Goal: Task Accomplishment & Management: Complete application form

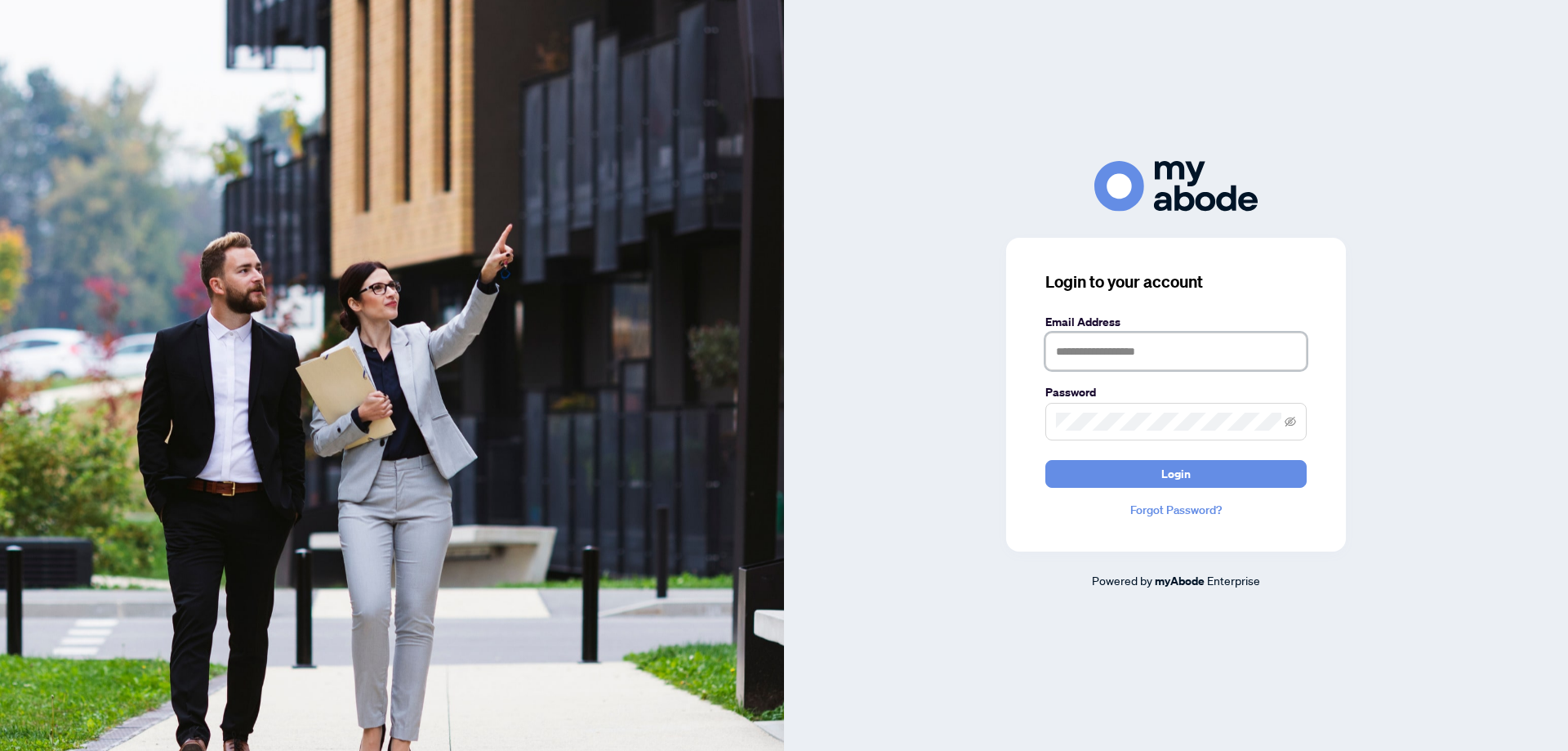
click at [1104, 351] on input "text" at bounding box center [1176, 351] width 261 height 38
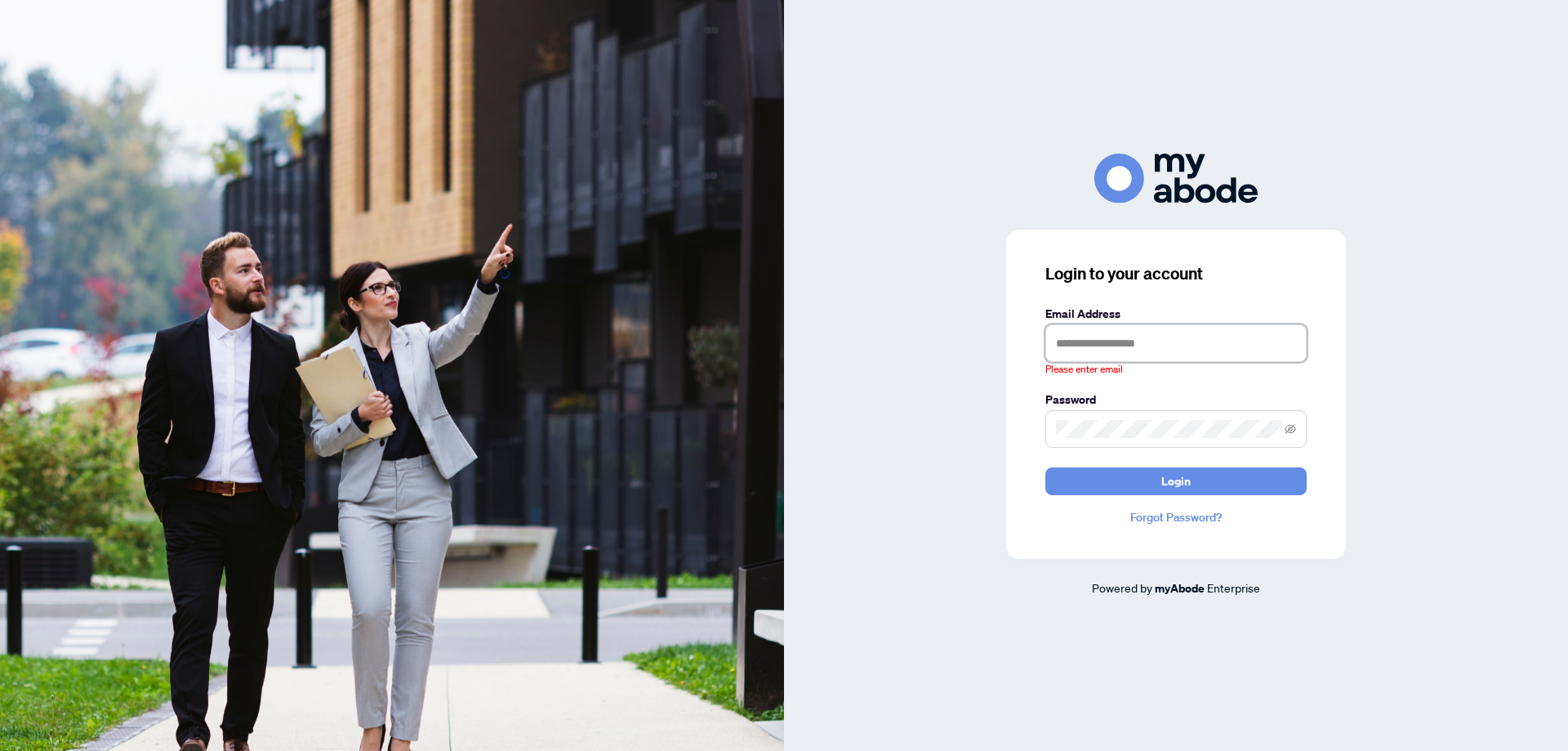
type input "**********"
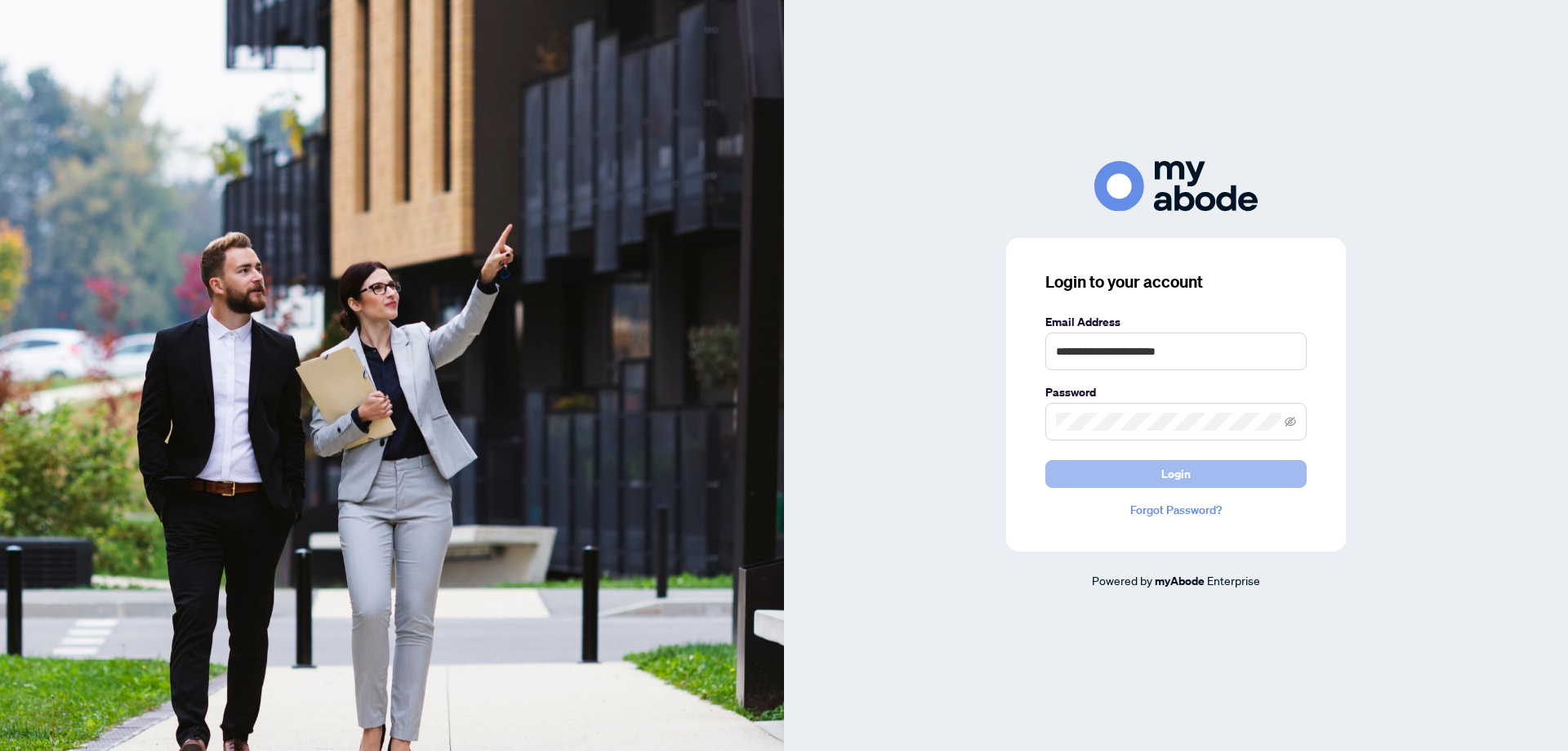
click at [1237, 476] on button "Login" at bounding box center [1176, 473] width 261 height 28
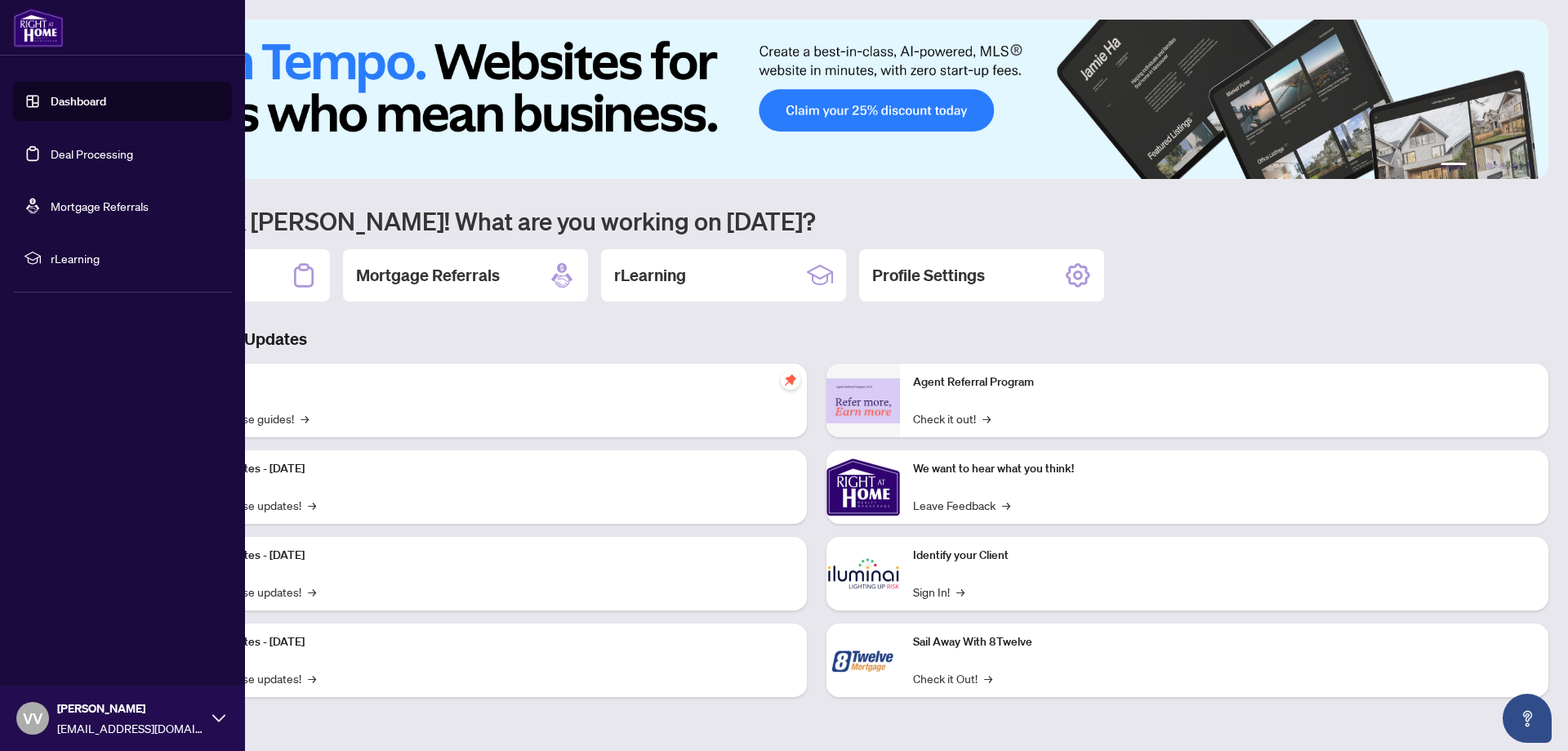
click at [55, 155] on link "Deal Processing" at bounding box center [91, 153] width 83 height 15
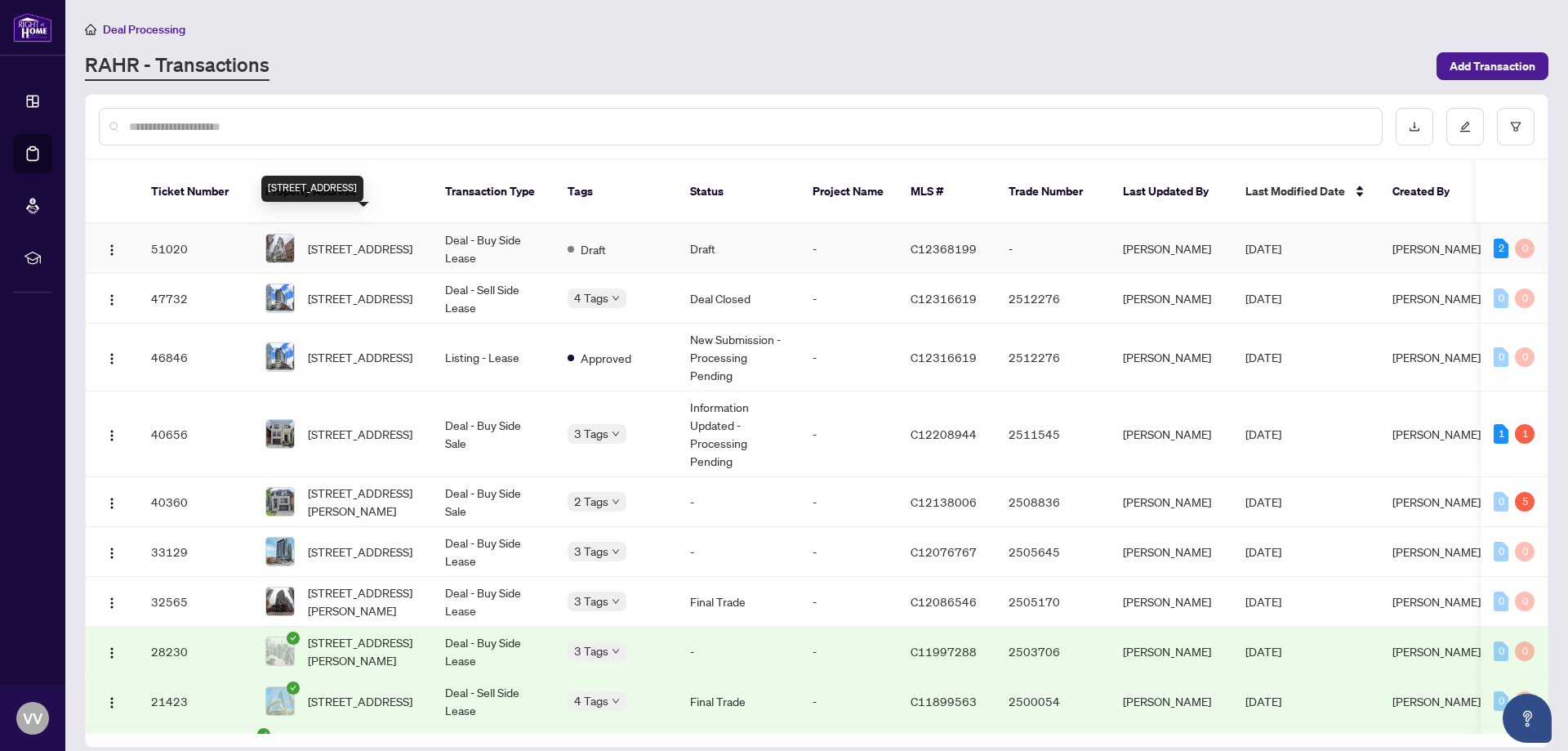
click at [382, 239] on span "[STREET_ADDRESS]" at bounding box center [360, 248] width 104 height 18
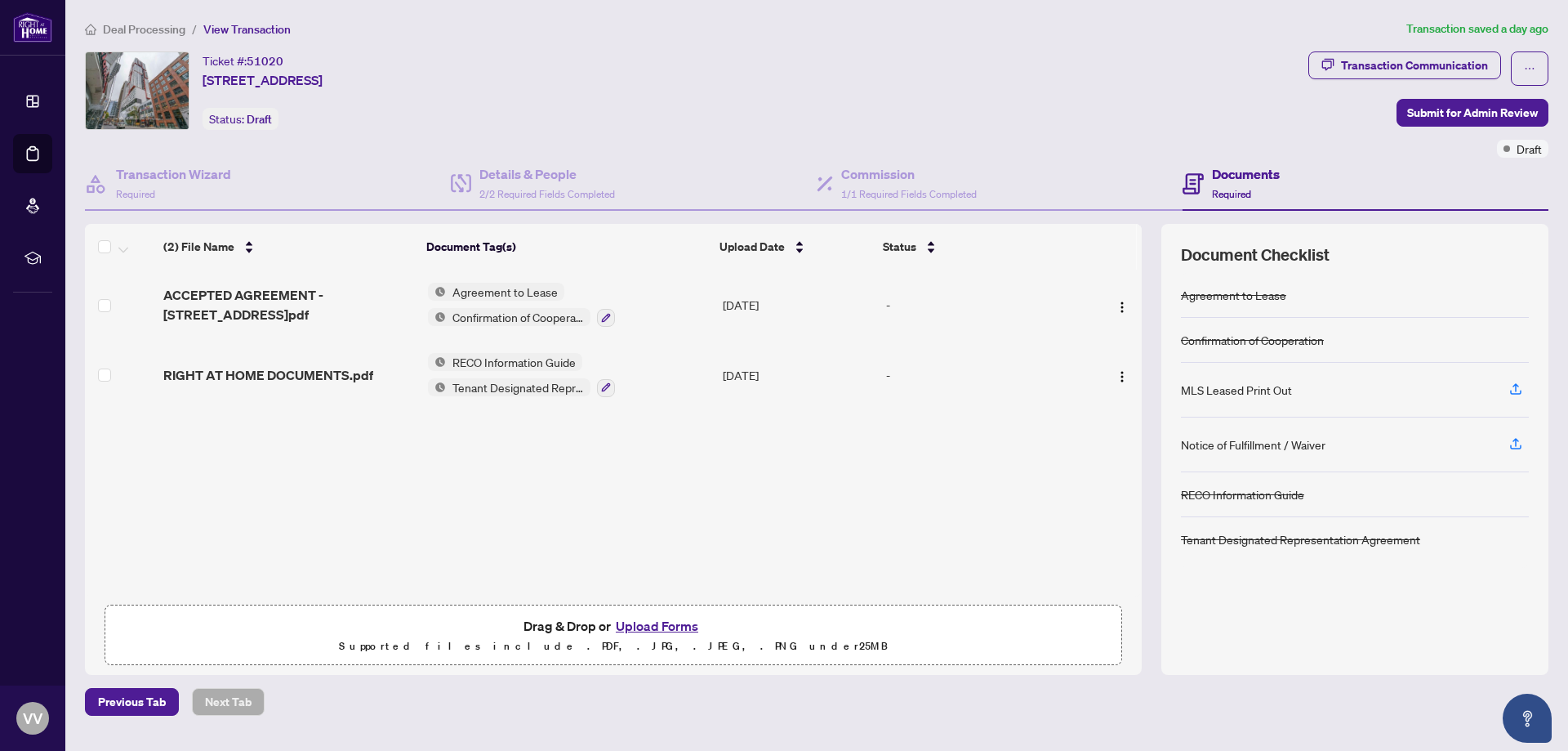
click at [665, 626] on button "Upload Forms" at bounding box center [657, 625] width 92 height 21
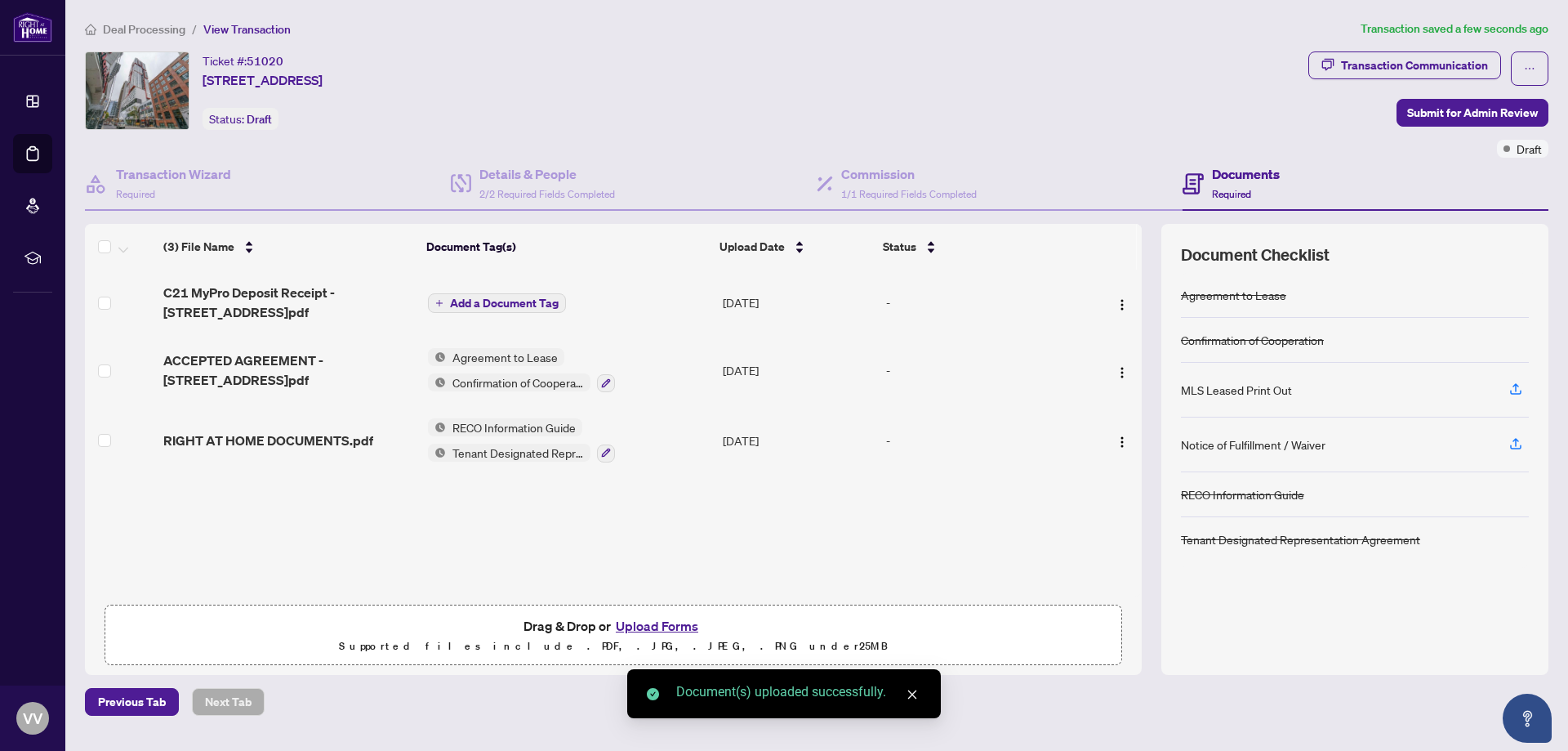
click at [513, 302] on span "Add a Document Tag" at bounding box center [504, 302] width 108 height 11
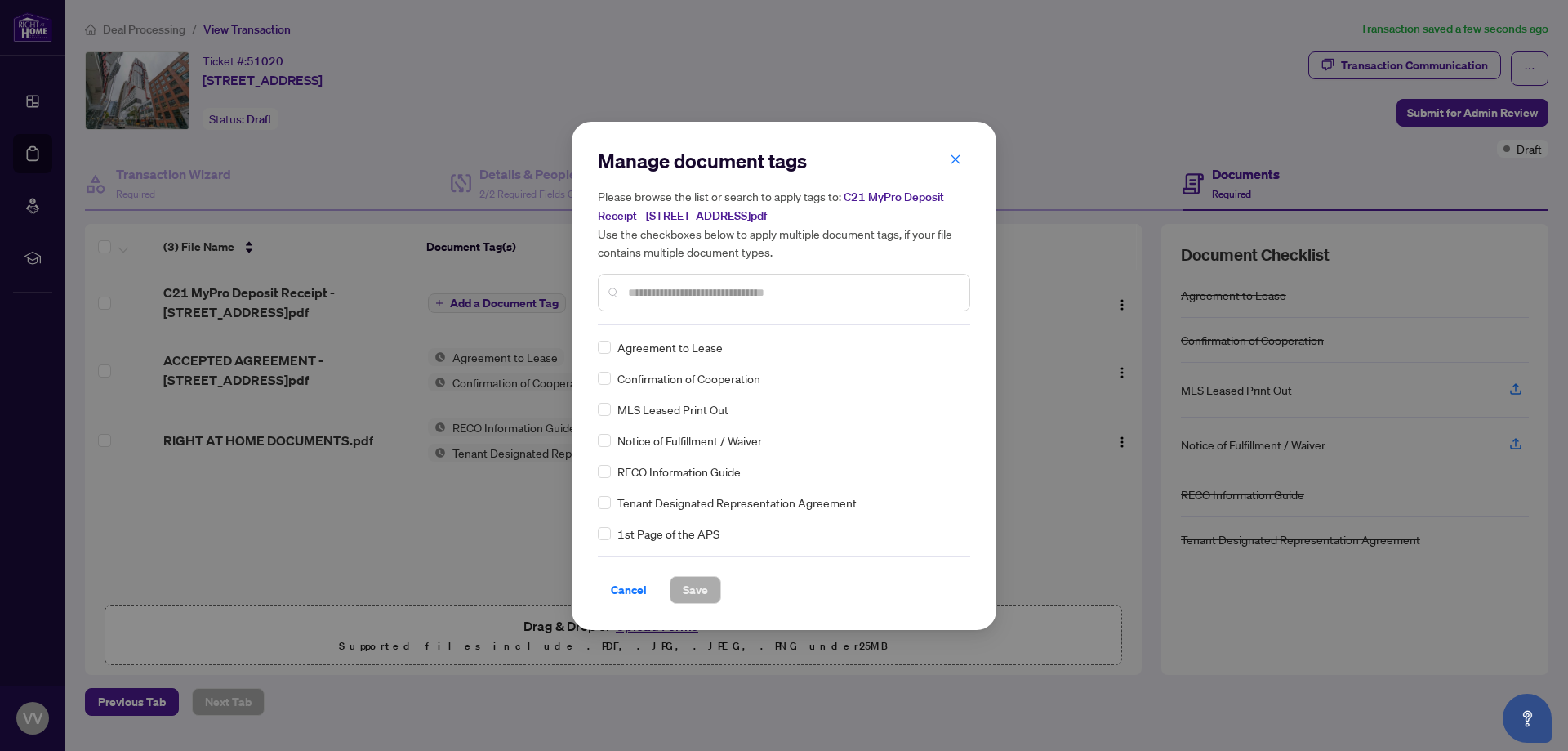
click at [668, 285] on input "text" at bounding box center [792, 292] width 328 height 18
type input "*****"
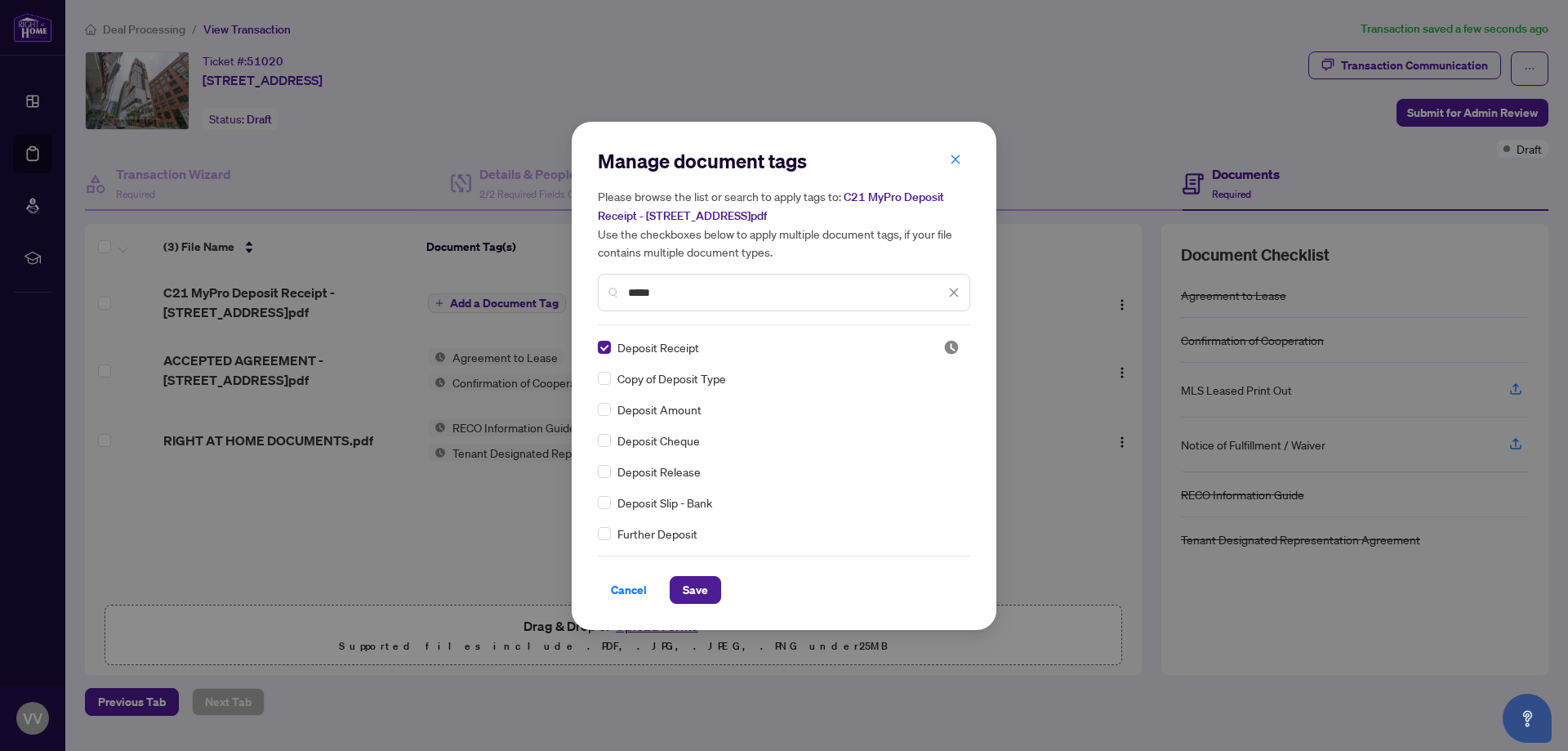
scroll to position [93, 0]
click at [701, 590] on span "Save" at bounding box center [695, 590] width 26 height 26
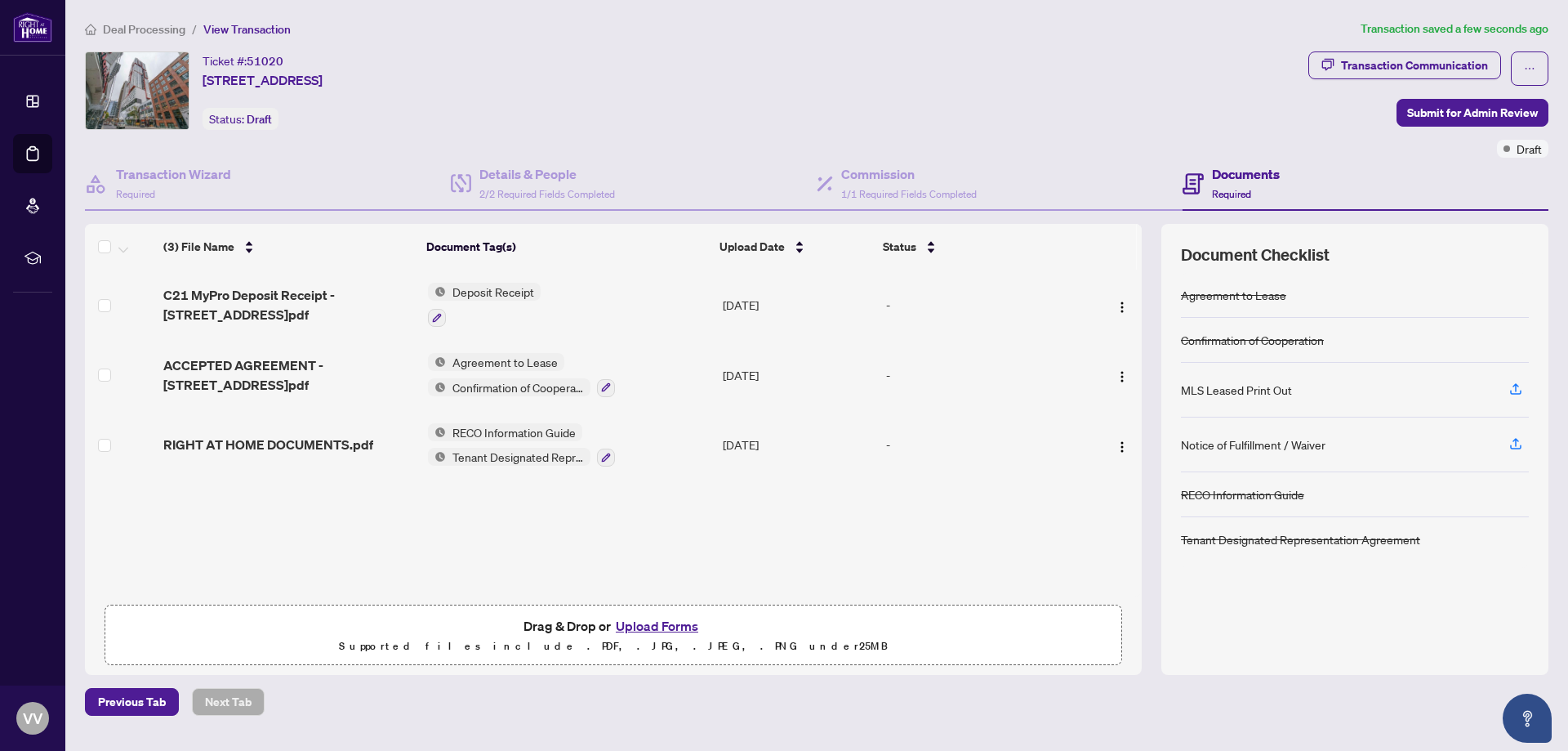
click at [642, 622] on button "Upload Forms" at bounding box center [657, 625] width 92 height 21
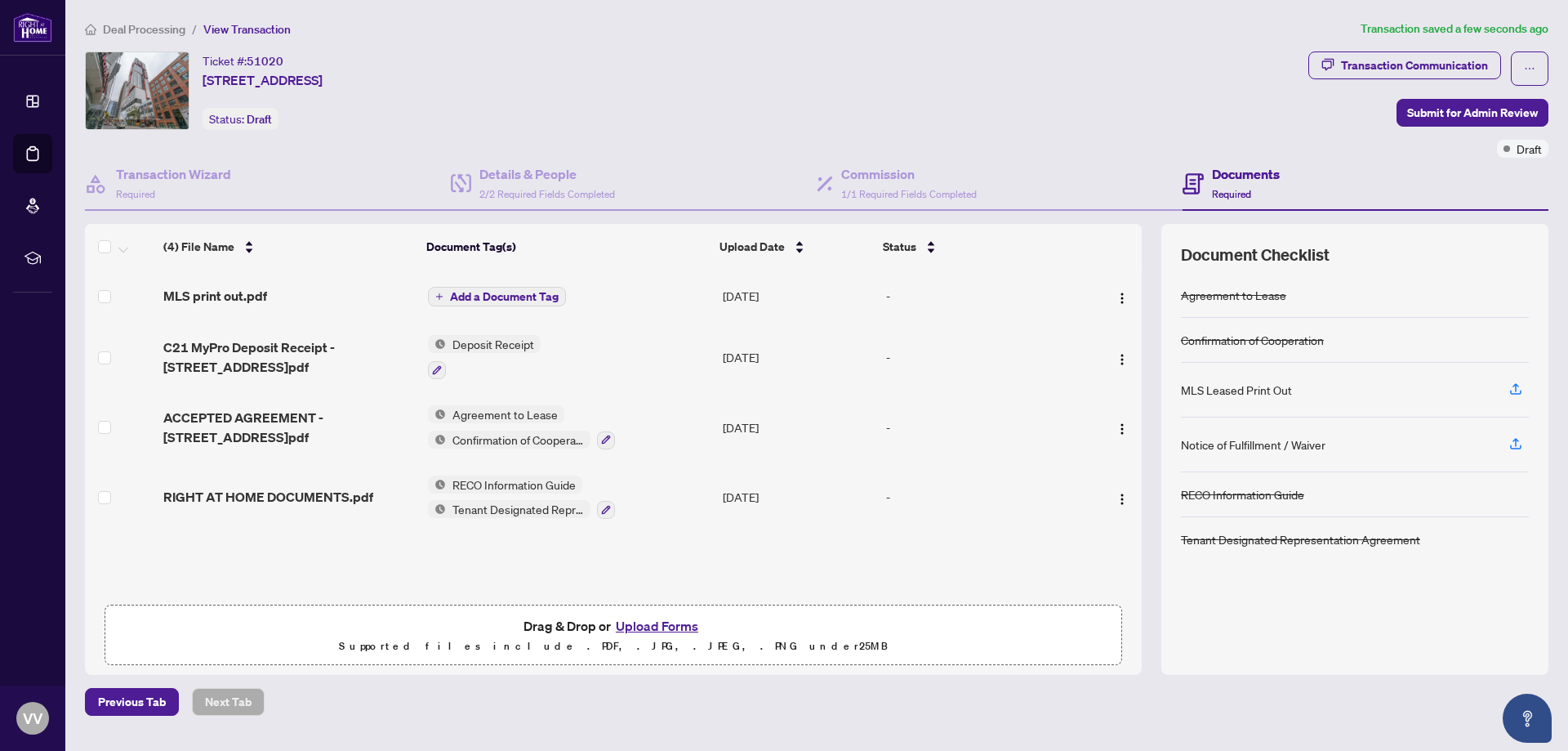
click at [524, 297] on span "Add a Document Tag" at bounding box center [504, 296] width 108 height 11
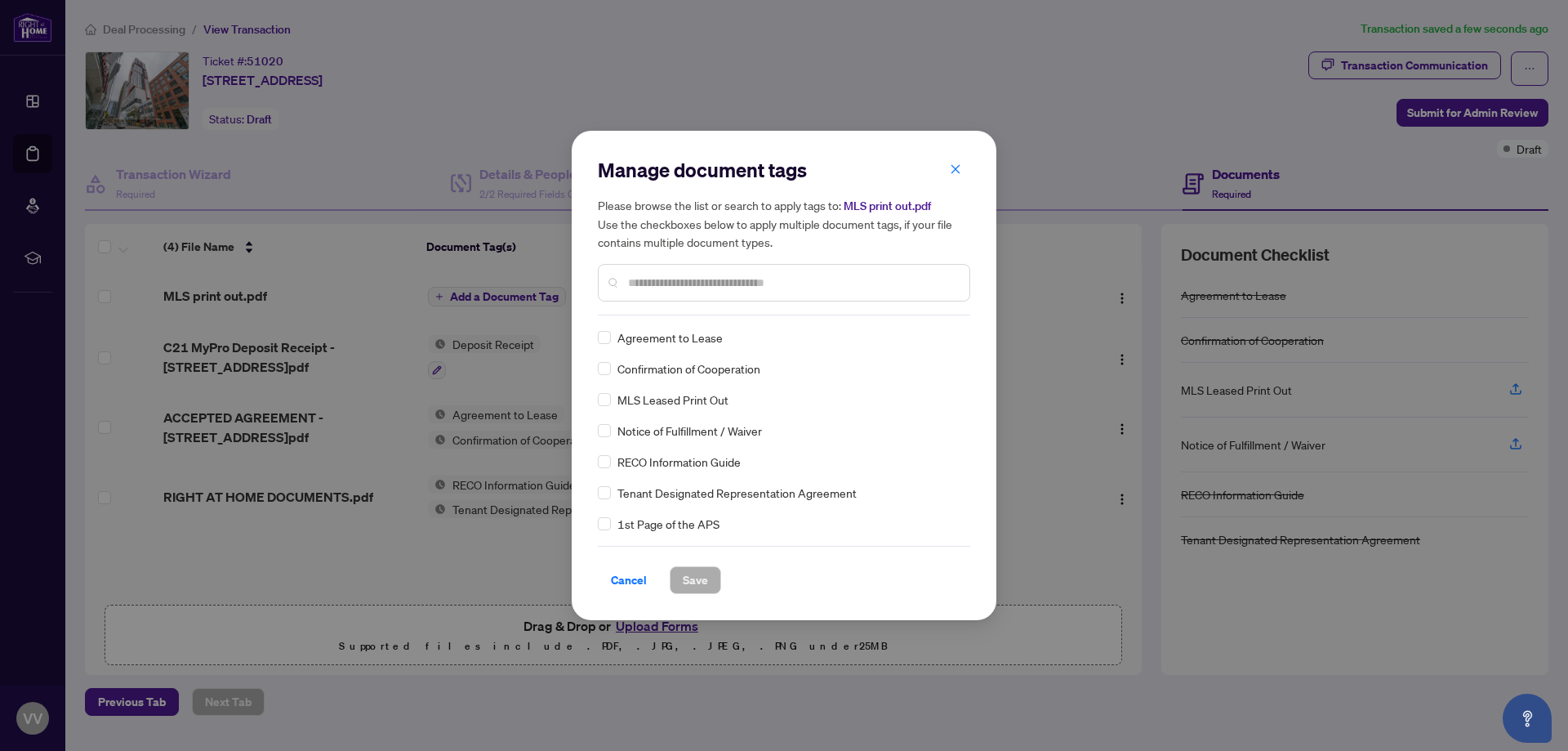
click at [700, 275] on input "text" at bounding box center [792, 282] width 328 height 18
click at [691, 578] on span "Save" at bounding box center [695, 580] width 26 height 26
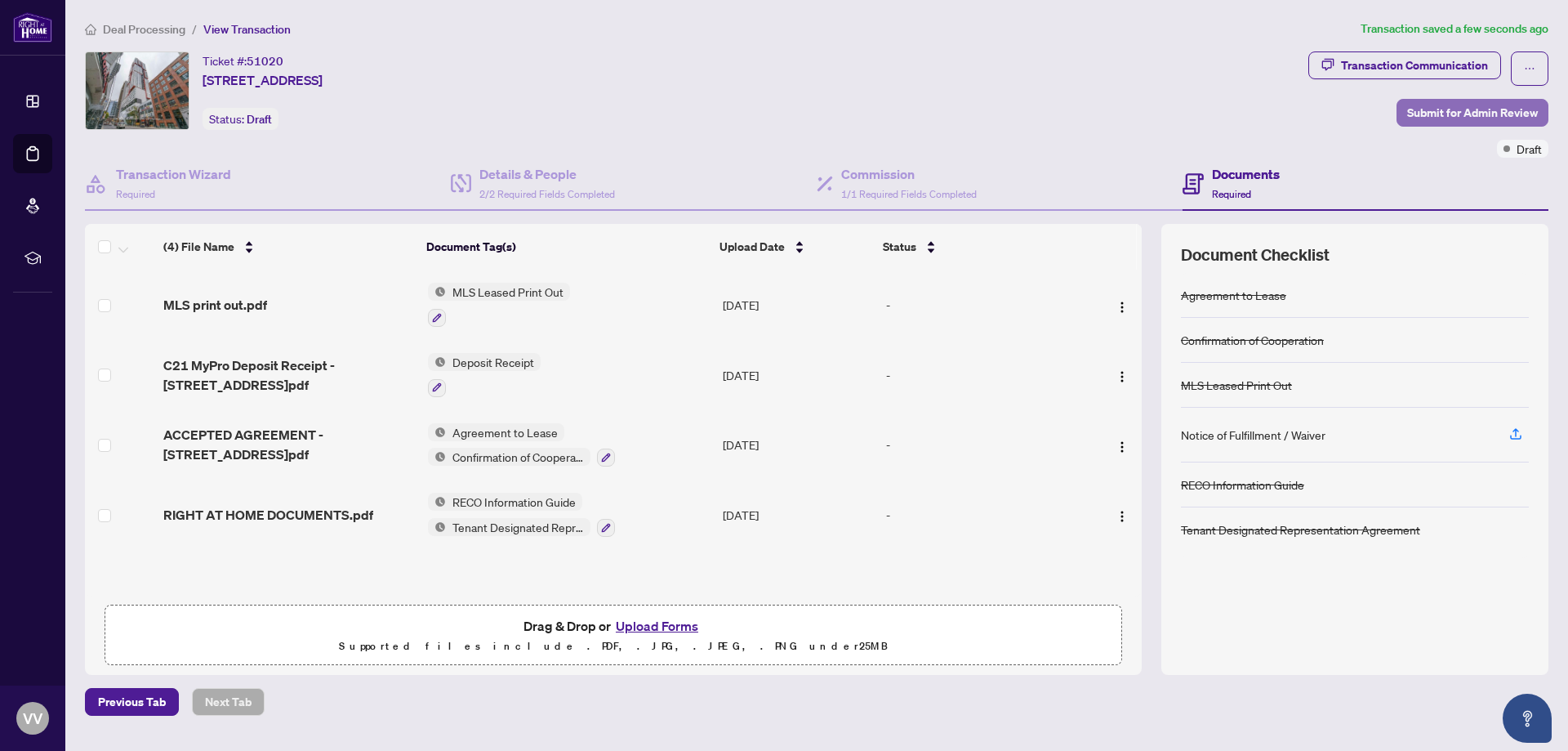
click at [1466, 111] on span "Submit for Admin Review" at bounding box center [1472, 113] width 131 height 26
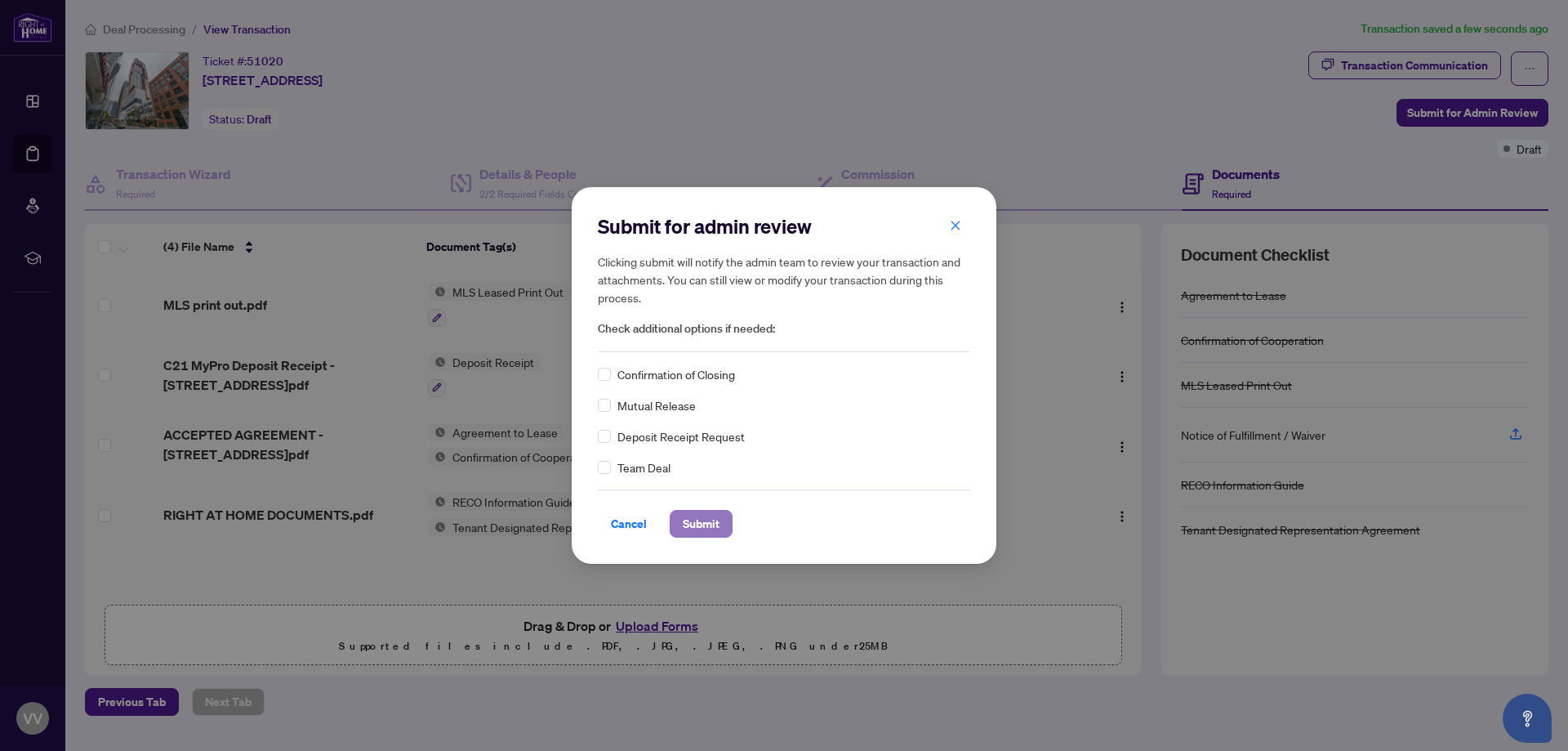
click at [712, 519] on span "Submit" at bounding box center [700, 524] width 37 height 26
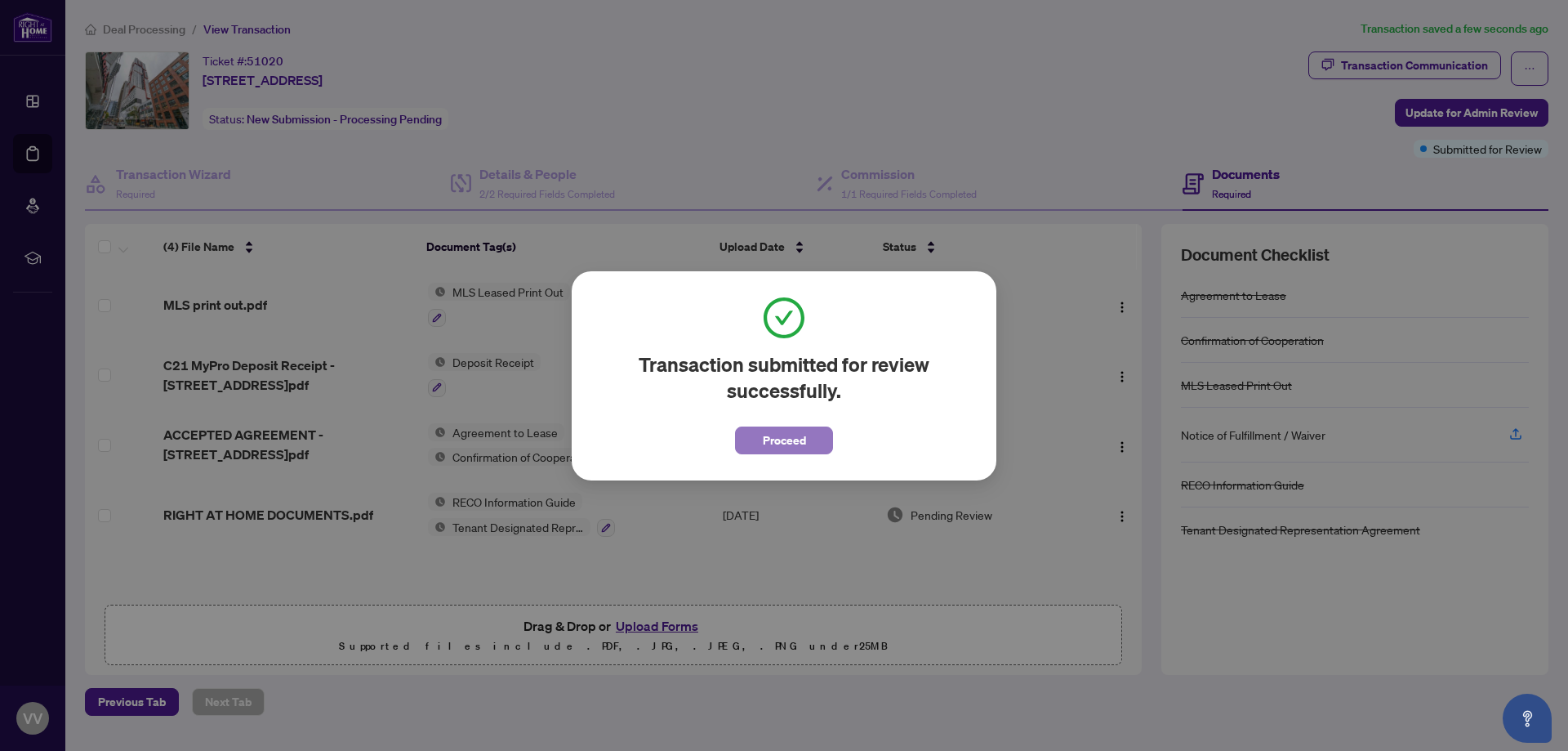
click at [794, 438] on span "Proceed" at bounding box center [784, 440] width 44 height 26
